Goal: Navigation & Orientation: Go to known website

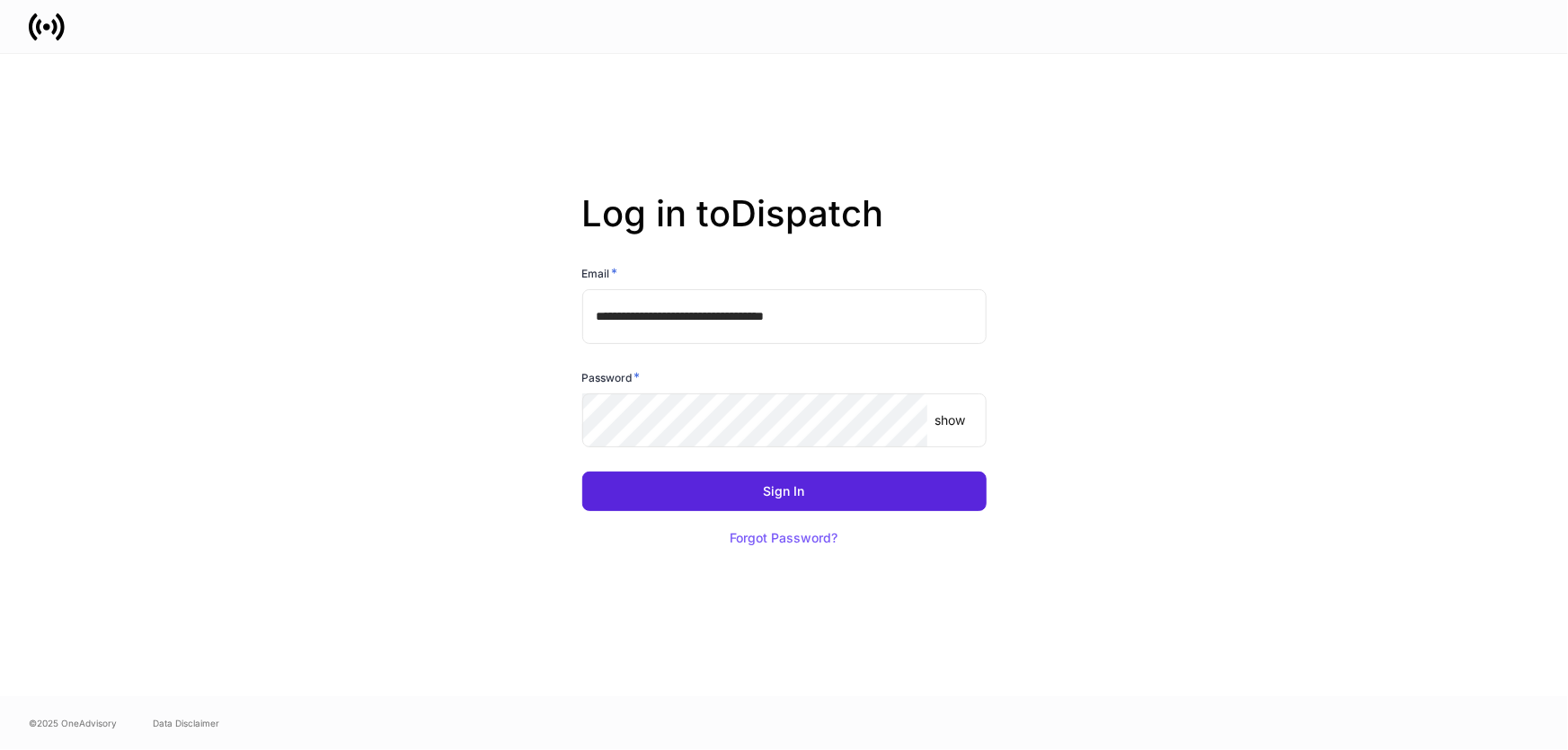
click at [769, 308] on input "**********" at bounding box center [785, 316] width 405 height 54
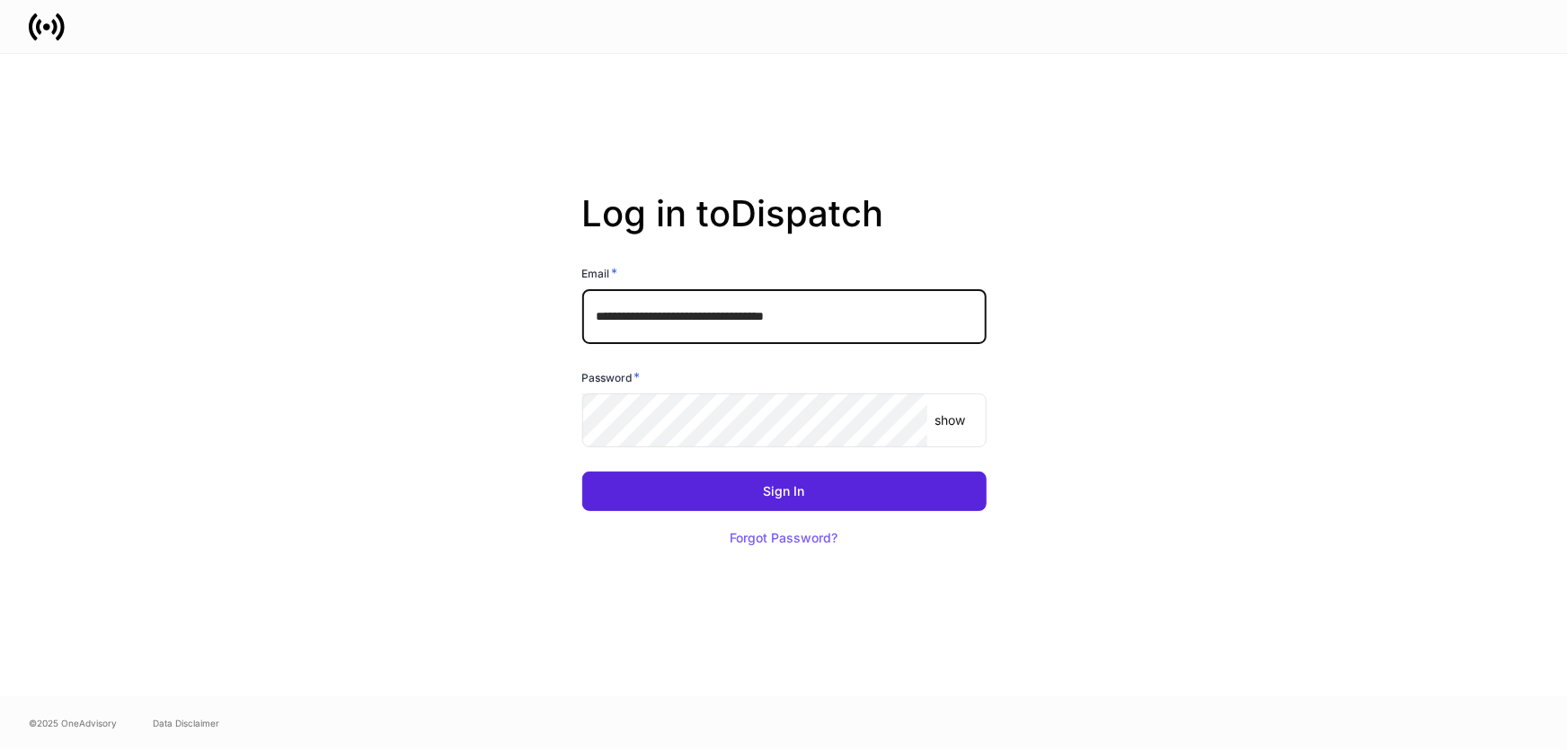
click at [769, 310] on input "**********" at bounding box center [785, 316] width 405 height 54
type input "**********"
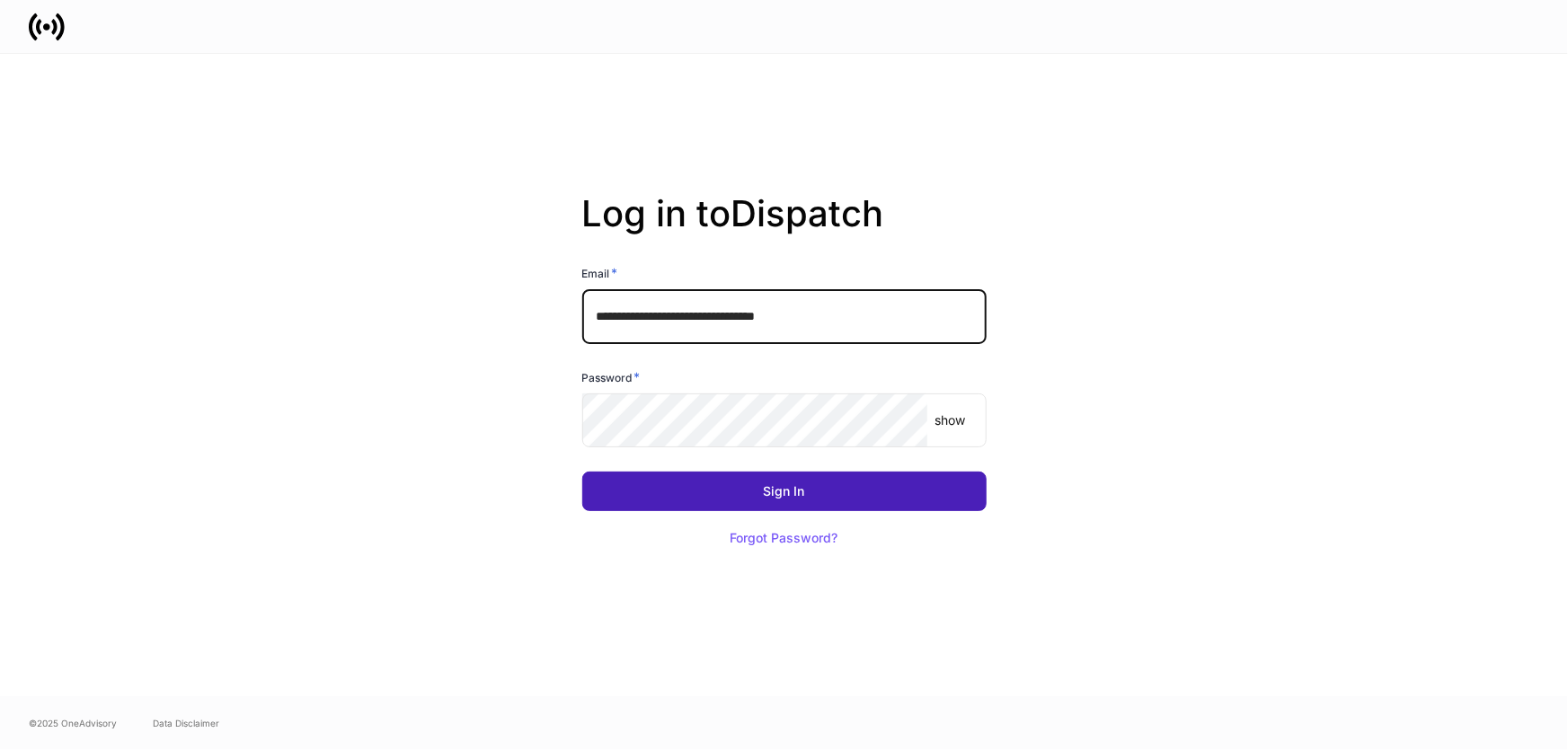
click at [844, 494] on button "Sign In" at bounding box center [785, 492] width 405 height 40
